Goal: Task Accomplishment & Management: Use online tool/utility

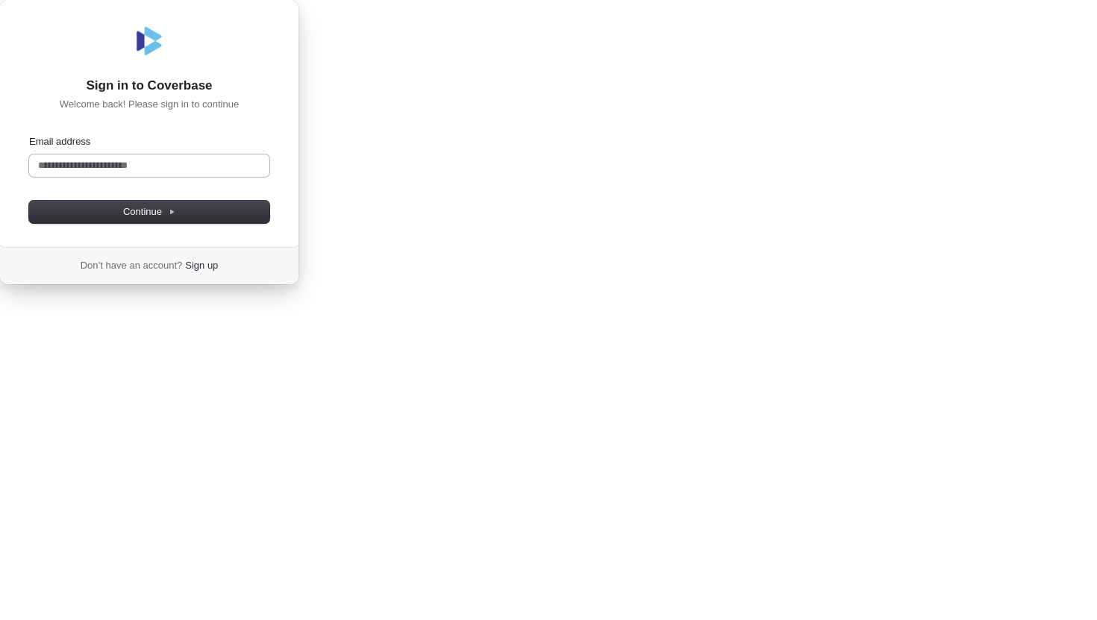
click at [270, 177] on input "Email address" at bounding box center [149, 166] width 240 height 22
type input "**********"
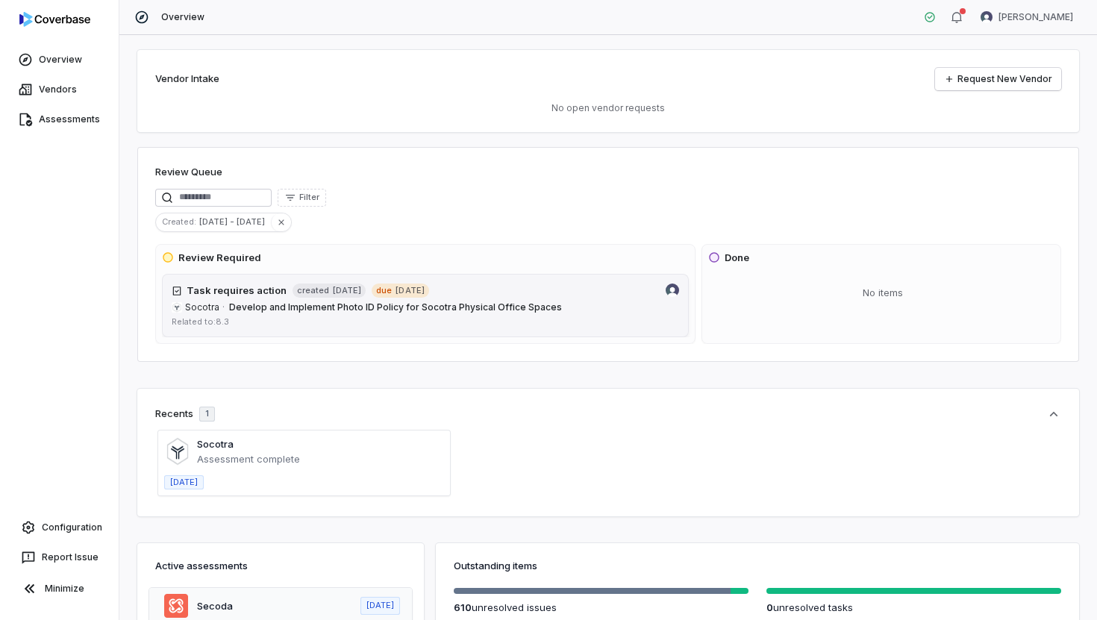
click at [287, 305] on span "Develop and Implement Photo ID Policy for Socotra Physical Office Spaces" at bounding box center [395, 307] width 333 height 11
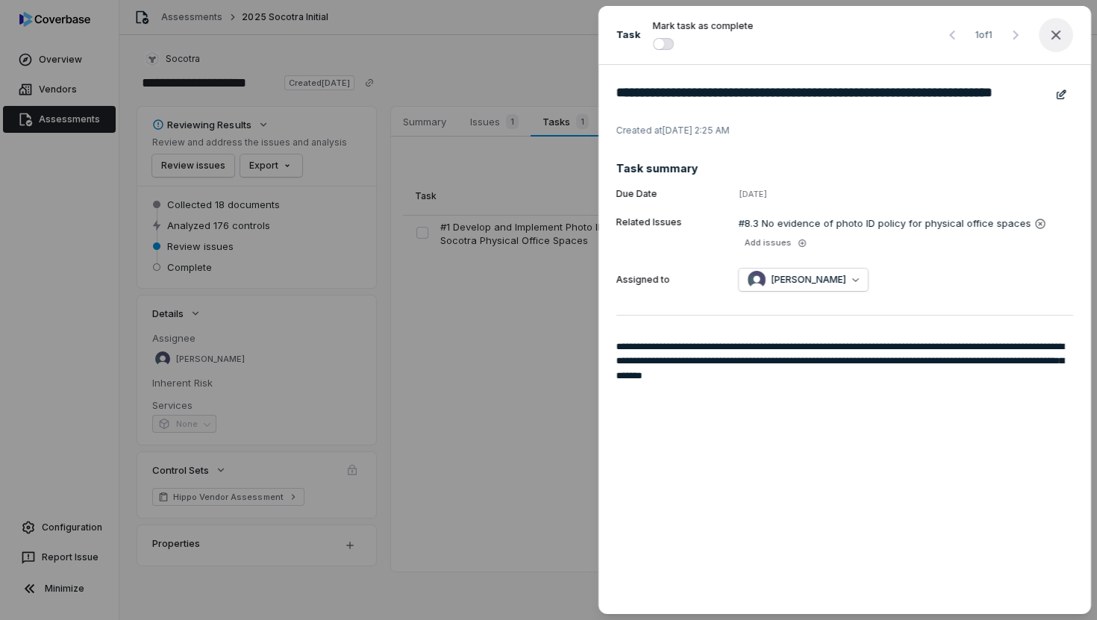
click at [1059, 34] on icon "button" at bounding box center [1056, 35] width 18 height 18
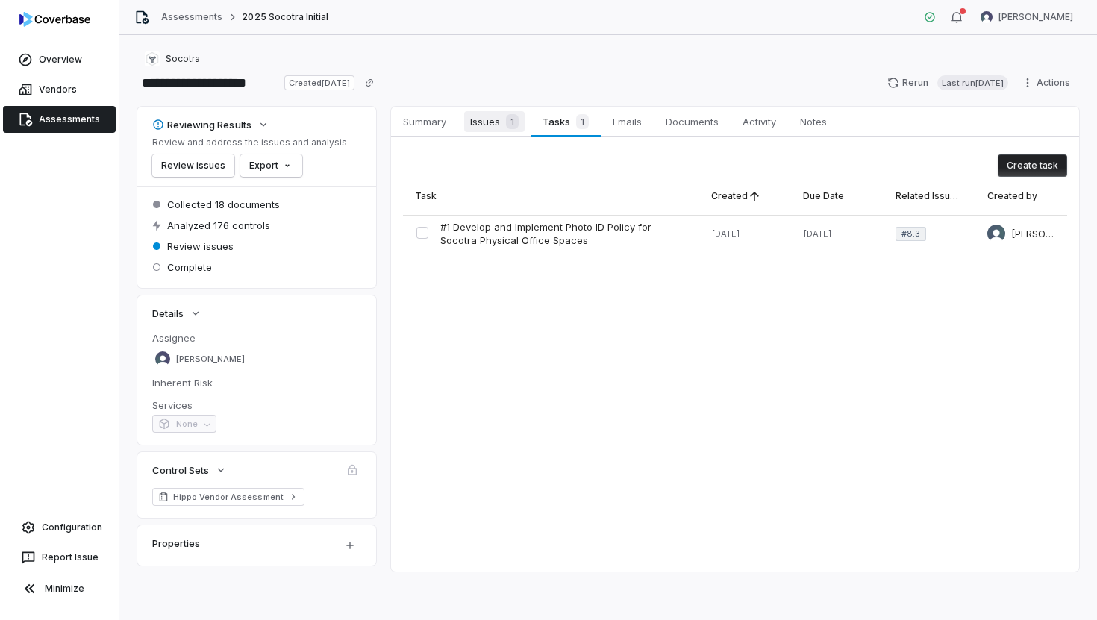
click at [503, 122] on div "1" at bounding box center [509, 121] width 19 height 15
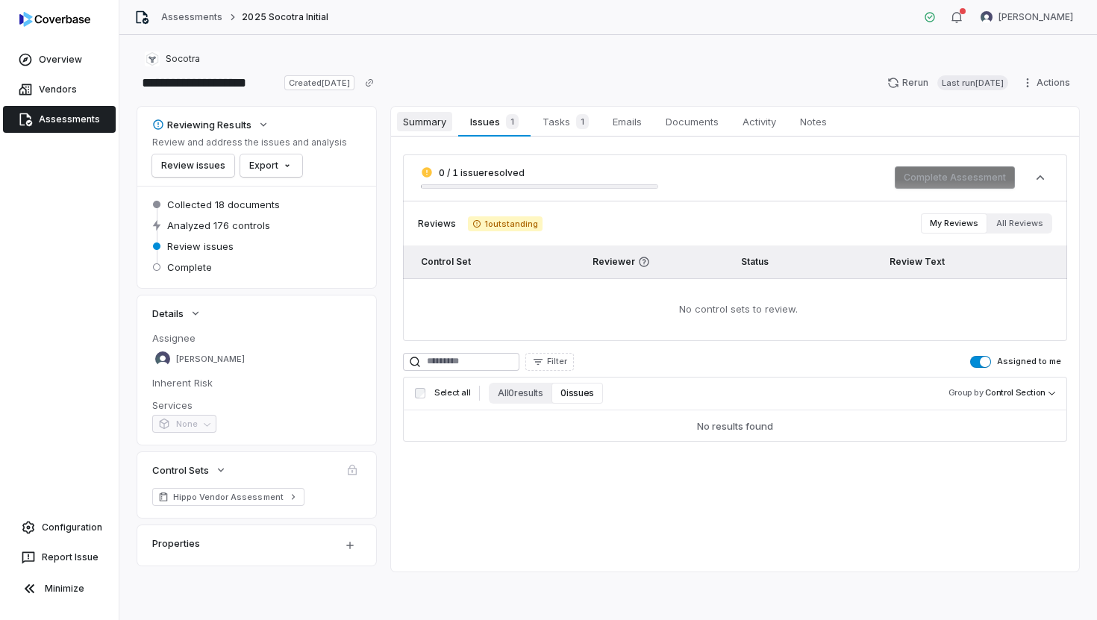
click at [437, 126] on span "Summary" at bounding box center [424, 121] width 55 height 19
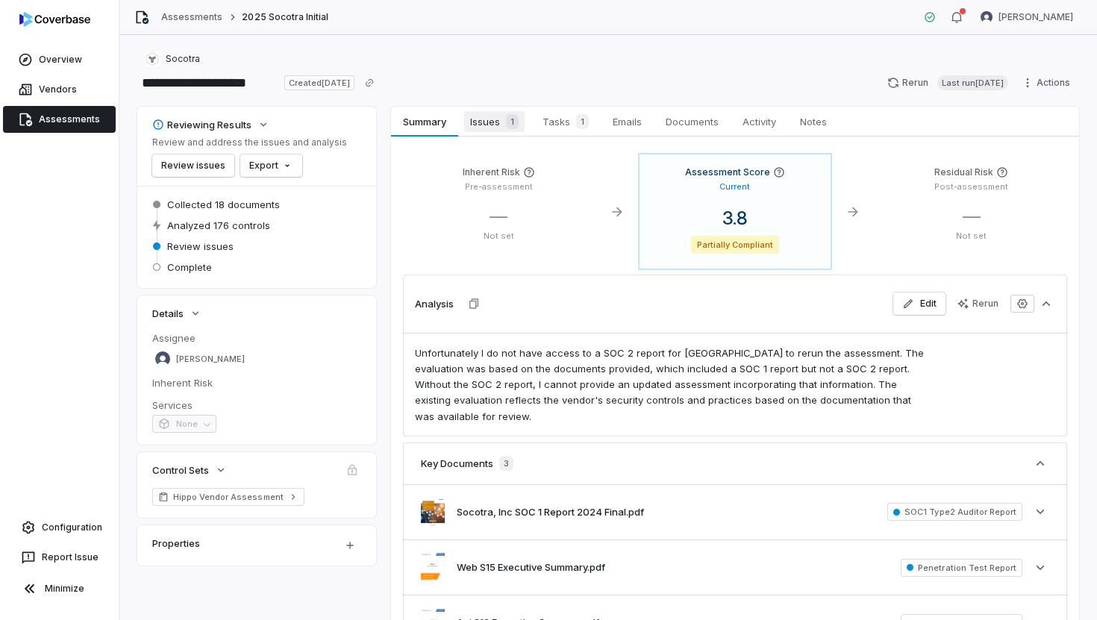
click at [487, 125] on span "Issues 1" at bounding box center [494, 121] width 60 height 21
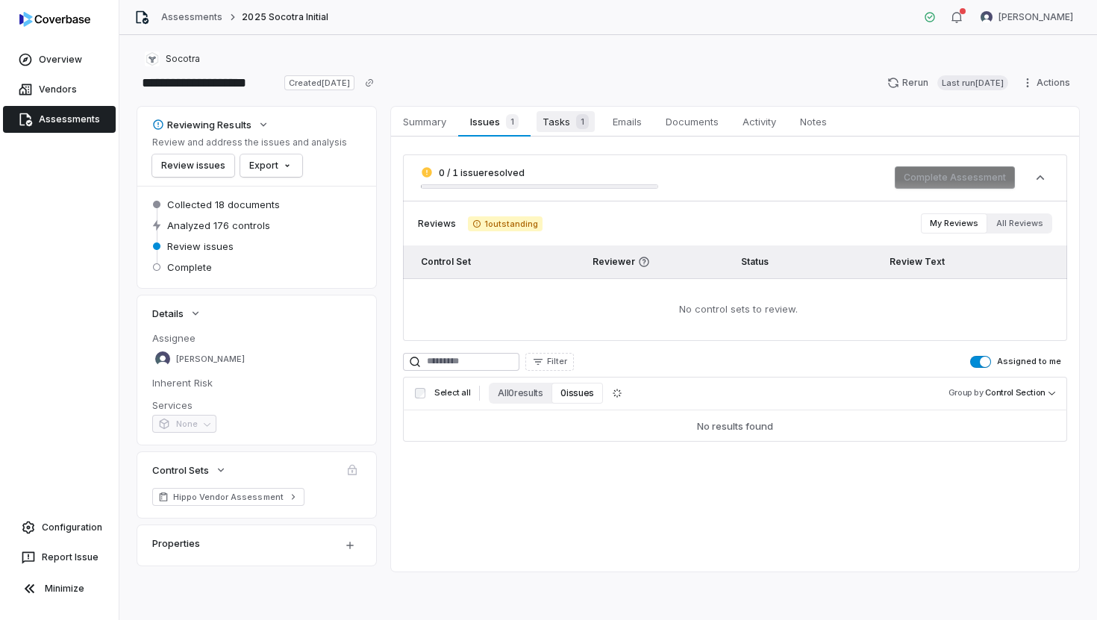
click at [554, 124] on span "Tasks 1" at bounding box center [566, 121] width 58 height 21
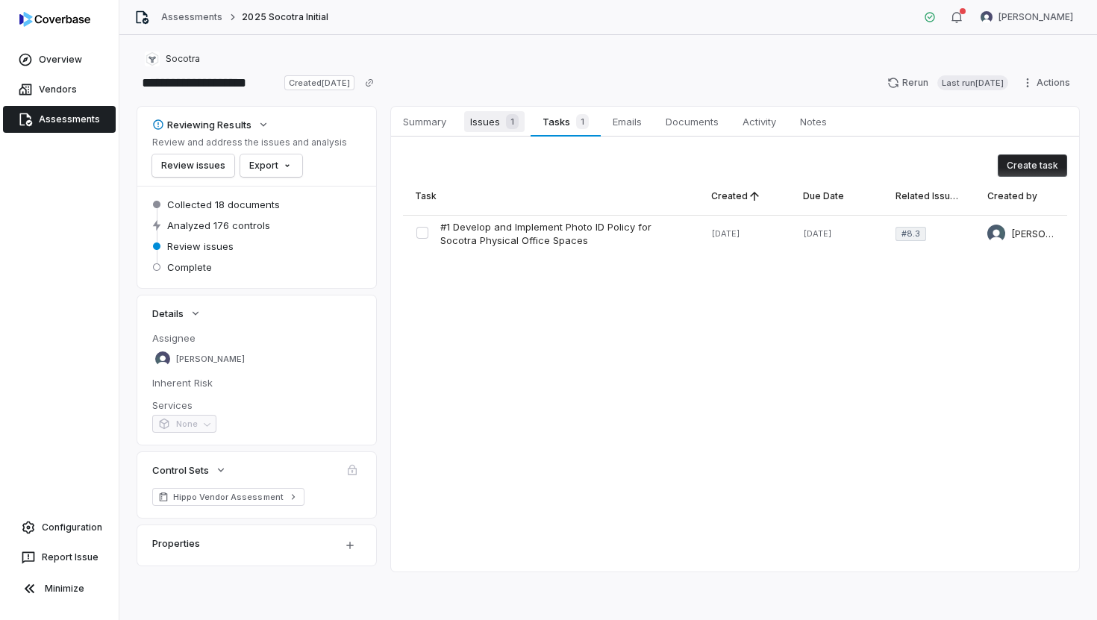
click at [487, 123] on span "Issues 1" at bounding box center [494, 121] width 60 height 21
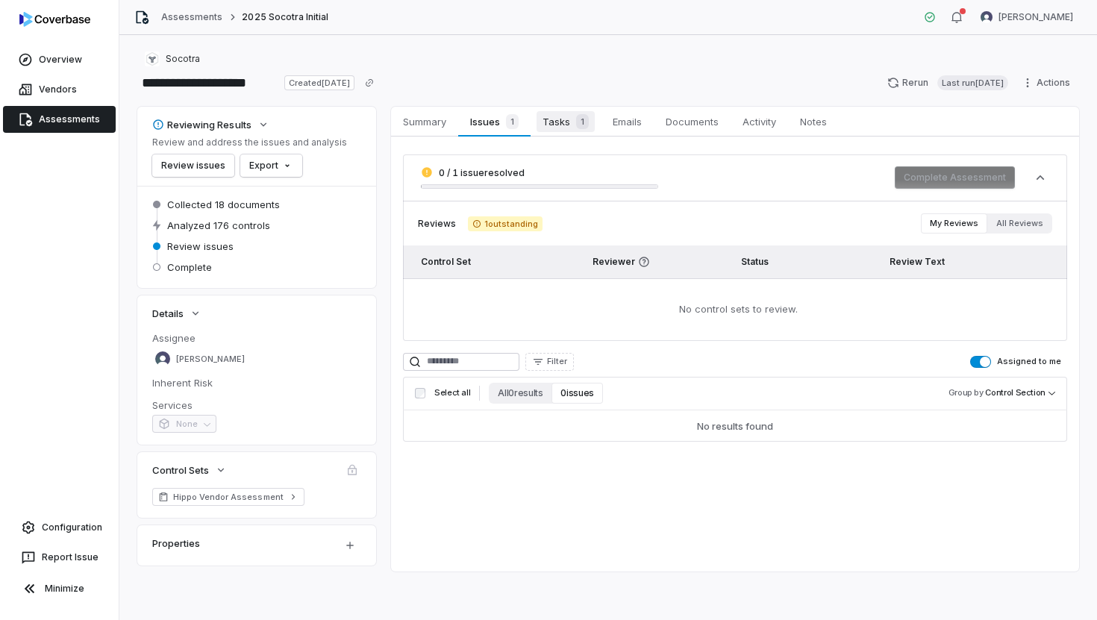
click at [553, 119] on span "Tasks 1" at bounding box center [566, 121] width 58 height 21
